Goal: Information Seeking & Learning: Understand process/instructions

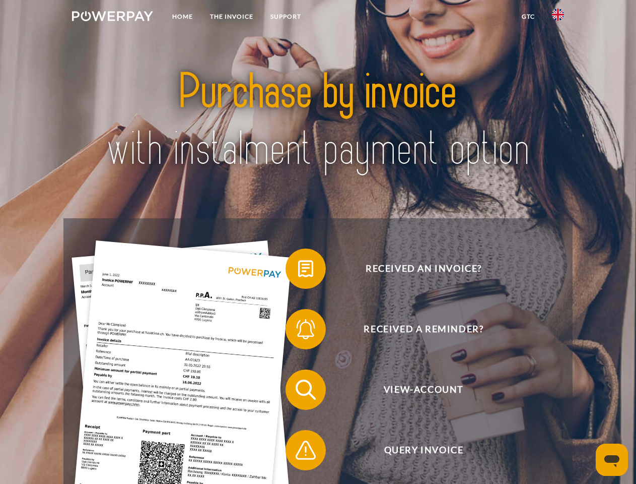
click at [112, 18] on img at bounding box center [112, 16] width 81 height 10
click at [558, 18] on img at bounding box center [558, 15] width 12 height 12
click at [528, 17] on link "GTC" at bounding box center [528, 17] width 30 height 18
click at [298, 271] on span at bounding box center [291, 268] width 50 height 50
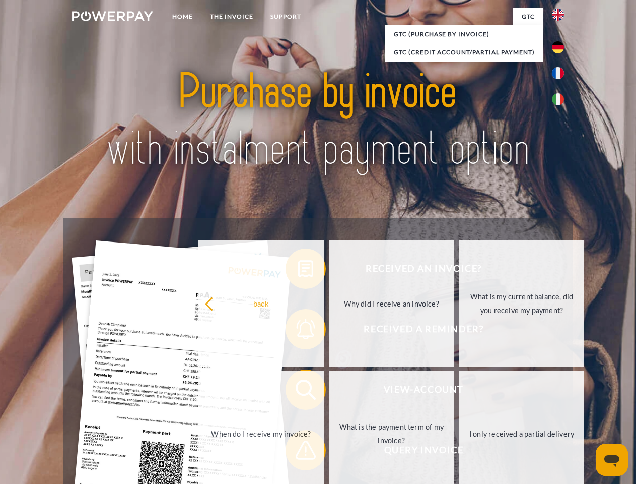
click at [298, 331] on div "Received an invoice? Received a reminder? View-Account Query Invoice" at bounding box center [317, 419] width 509 height 403
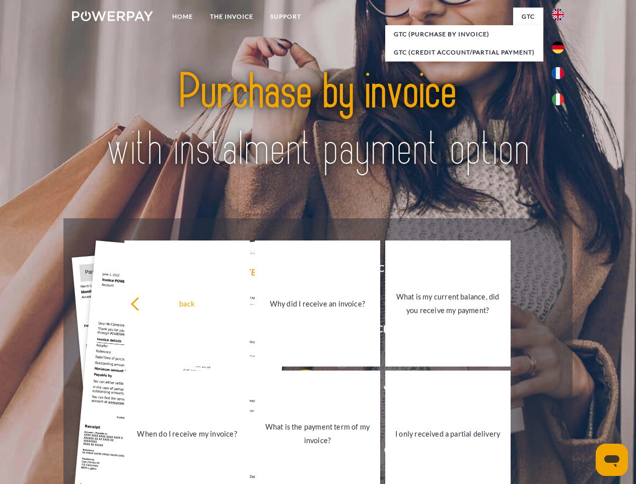
click at [298, 392] on link "What is the payment term of my invoice?" at bounding box center [317, 433] width 125 height 126
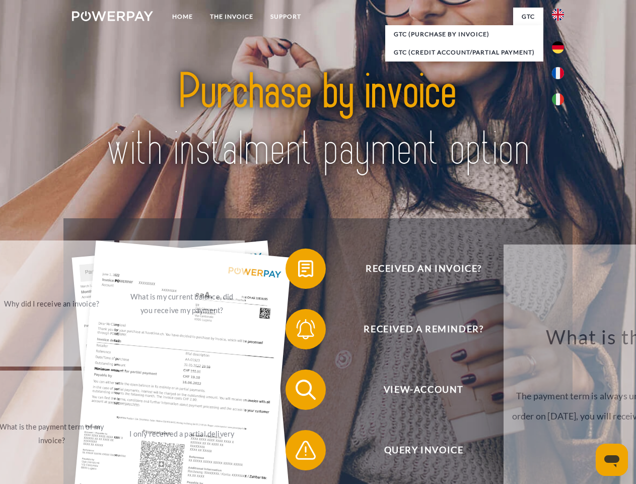
click at [298, 452] on span at bounding box center [291, 450] width 50 height 50
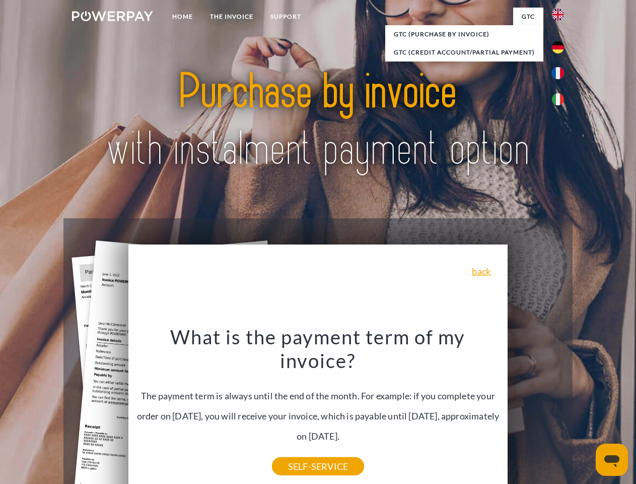
click at [612, 460] on icon "Open messaging window" at bounding box center [612, 461] width 15 height 12
